Goal: Transaction & Acquisition: Purchase product/service

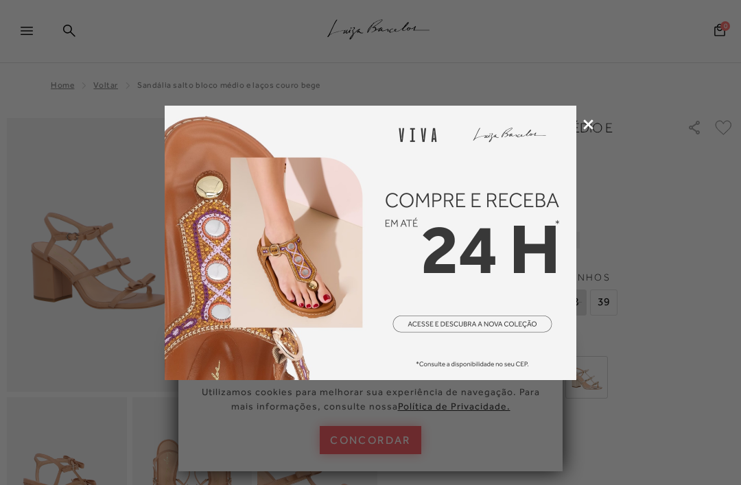
click at [588, 122] on icon at bounding box center [588, 124] width 10 height 10
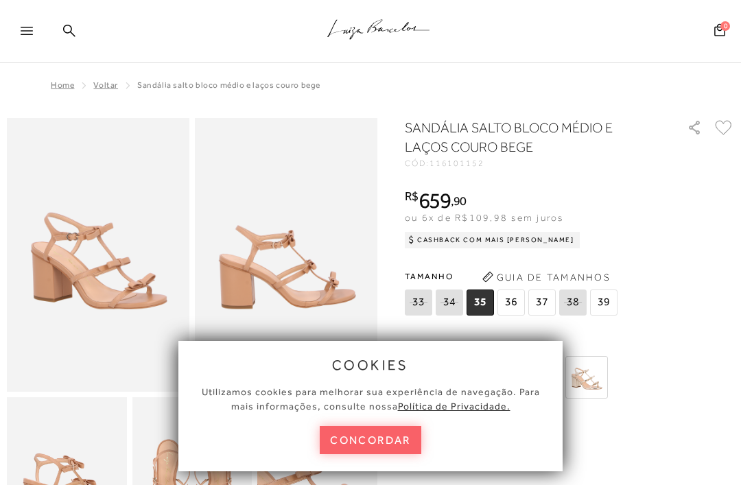
click at [390, 442] on button "concordar" at bounding box center [370, 440] width 101 height 28
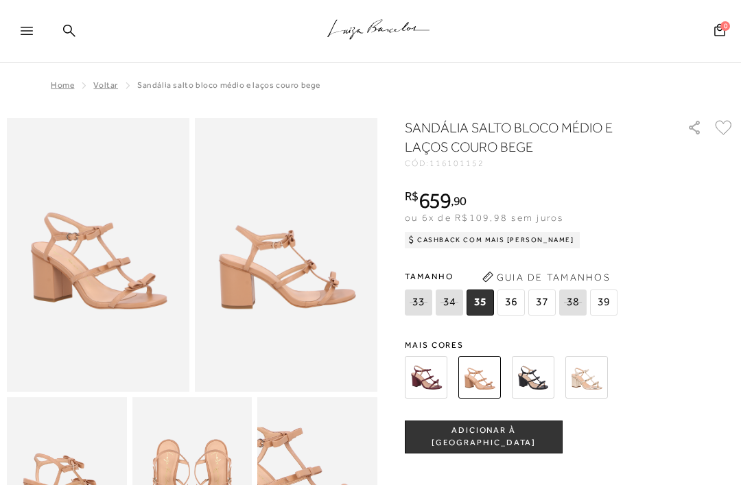
click at [406, 27] on icon ".a{fill-rule:evenodd;stroke:#000!important;stroke-width:0!important;}" at bounding box center [378, 29] width 103 height 29
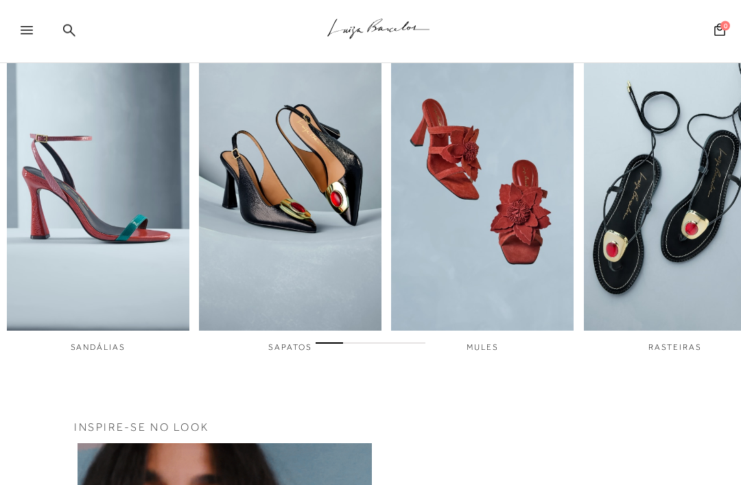
scroll to position [455, 0]
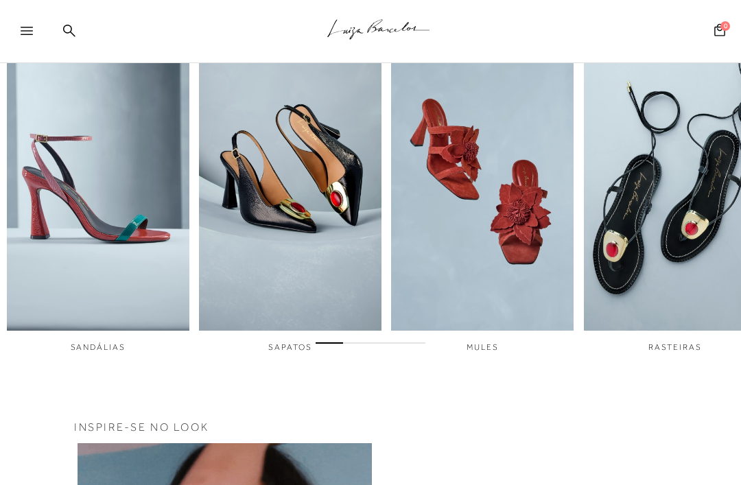
click at [127, 308] on img "1 / 6" at bounding box center [98, 159] width 182 height 341
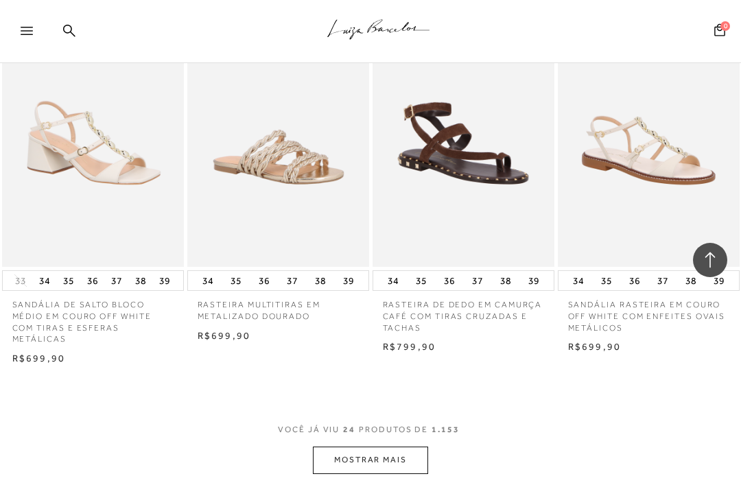
scroll to position [1823, 0]
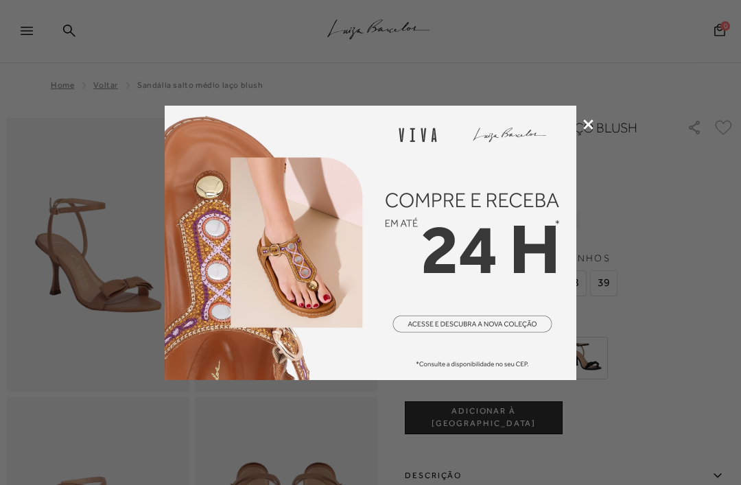
click at [585, 125] on icon at bounding box center [588, 124] width 10 height 10
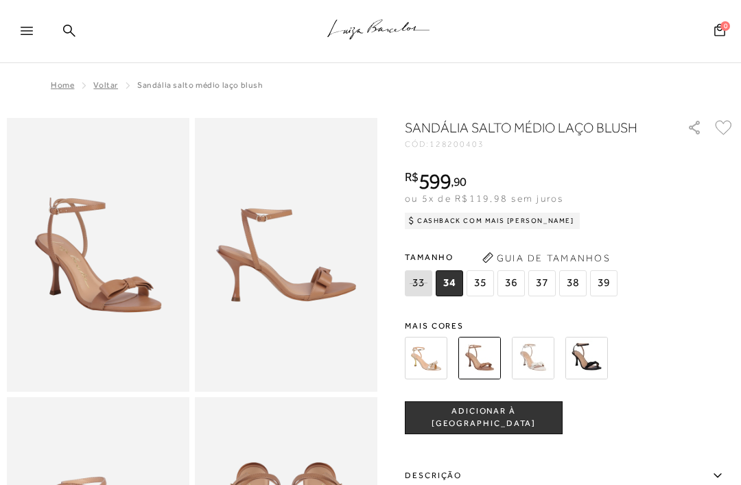
click at [546, 362] on img at bounding box center [533, 358] width 43 height 43
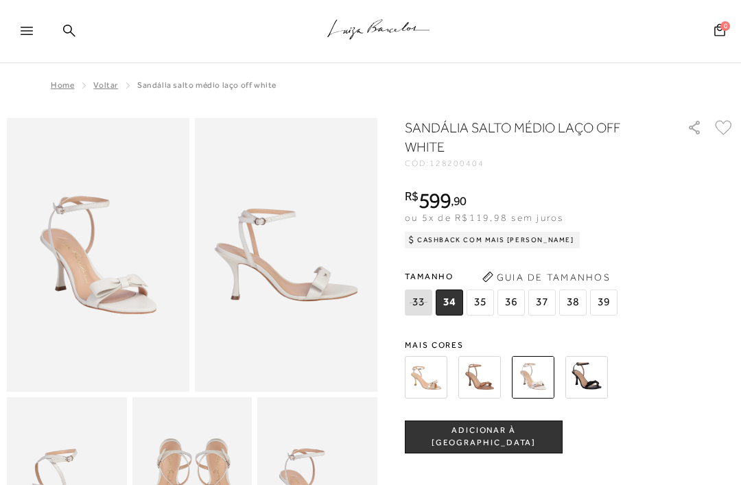
click at [483, 387] on img at bounding box center [479, 377] width 43 height 43
